Goal: Task Accomplishment & Management: Manage account settings

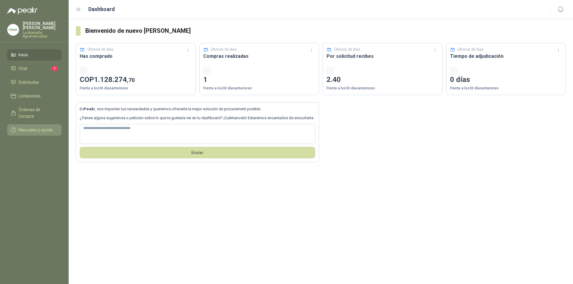
click at [24, 127] on span "Manuales y ayuda" at bounding box center [36, 130] width 34 height 7
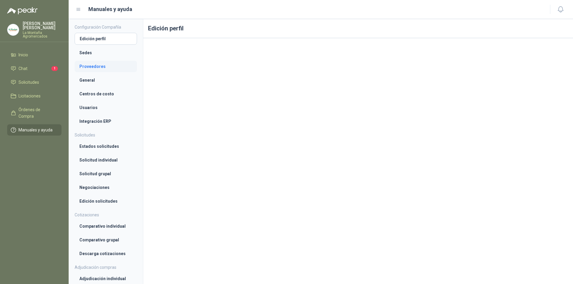
click at [96, 64] on li "Proveedores" at bounding box center [105, 66] width 53 height 7
click at [101, 38] on li "Edición perfil" at bounding box center [105, 38] width 53 height 7
click at [101, 64] on li "Proveedores" at bounding box center [105, 66] width 53 height 7
click at [15, 29] on img at bounding box center [12, 29] width 11 height 11
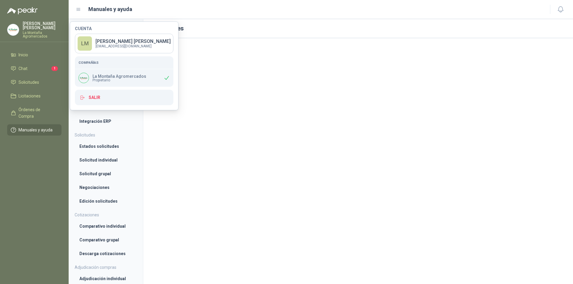
click at [15, 158] on menu "Luis Miguel Moreno P La Montaña Agromercados Inicio Chat 1 Solicitudes Licitaci…" at bounding box center [34, 142] width 69 height 284
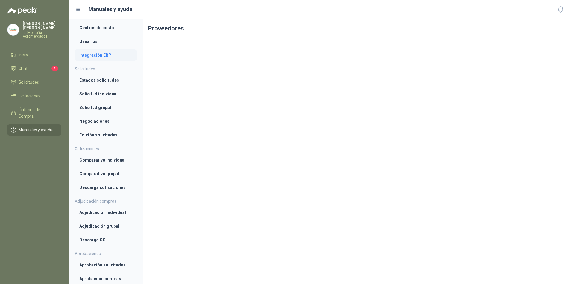
scroll to position [144, 0]
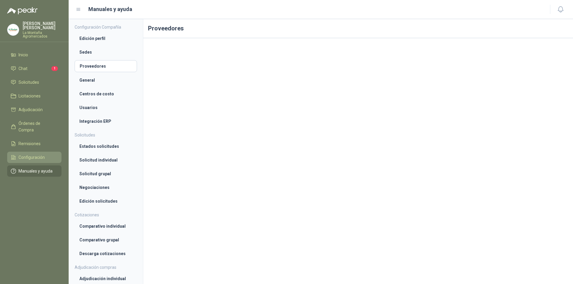
click at [40, 154] on span "Configuración" at bounding box center [32, 157] width 26 height 7
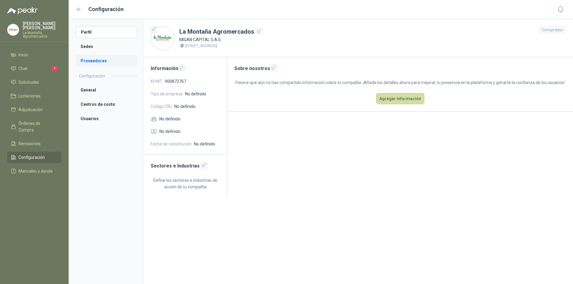
click at [100, 59] on li "Proveedores" at bounding box center [106, 61] width 61 height 12
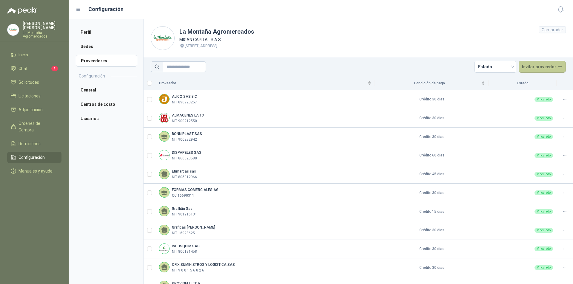
click at [527, 65] on button "Invitar proveedor" at bounding box center [542, 67] width 47 height 12
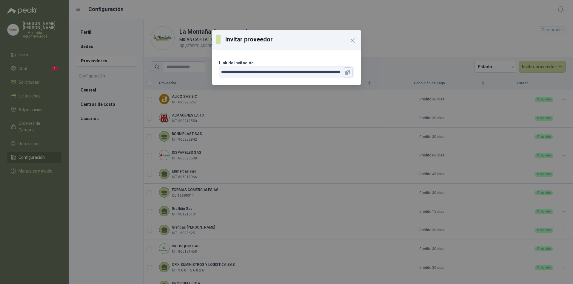
click at [350, 72] on icon "button" at bounding box center [348, 73] width 6 height 6
click at [351, 39] on icon "Close" at bounding box center [352, 40] width 7 height 7
